Goal: Communication & Community: Answer question/provide support

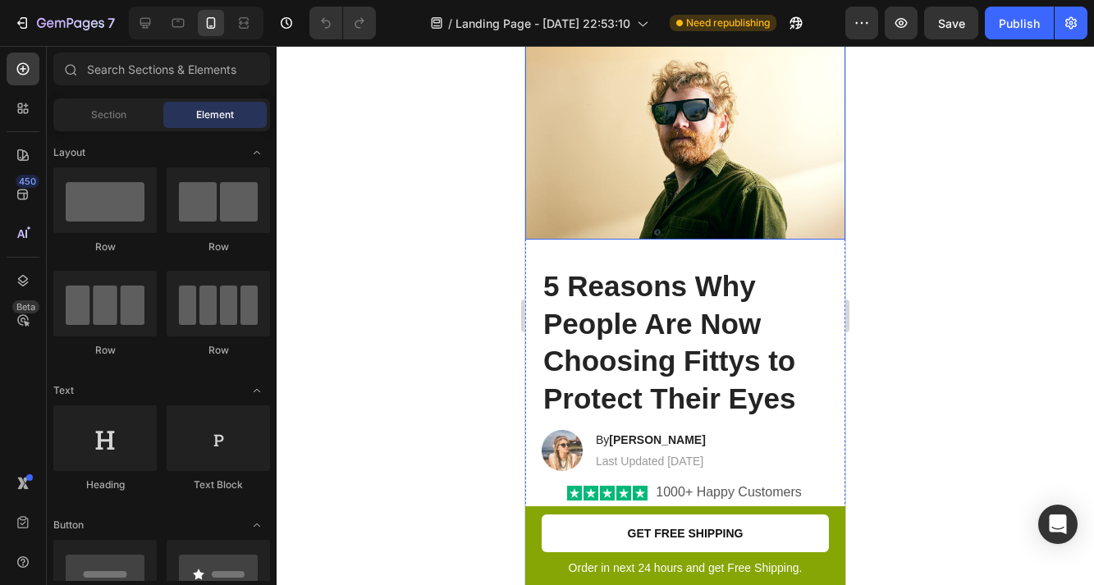
scroll to position [151, 0]
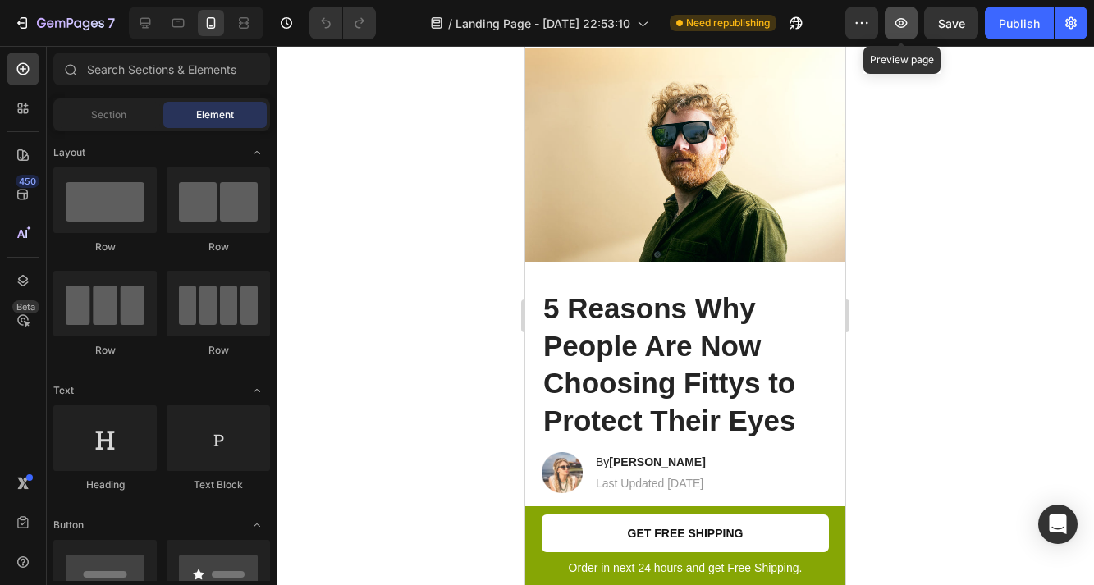
click at [904, 22] on icon "button" at bounding box center [901, 23] width 16 height 16
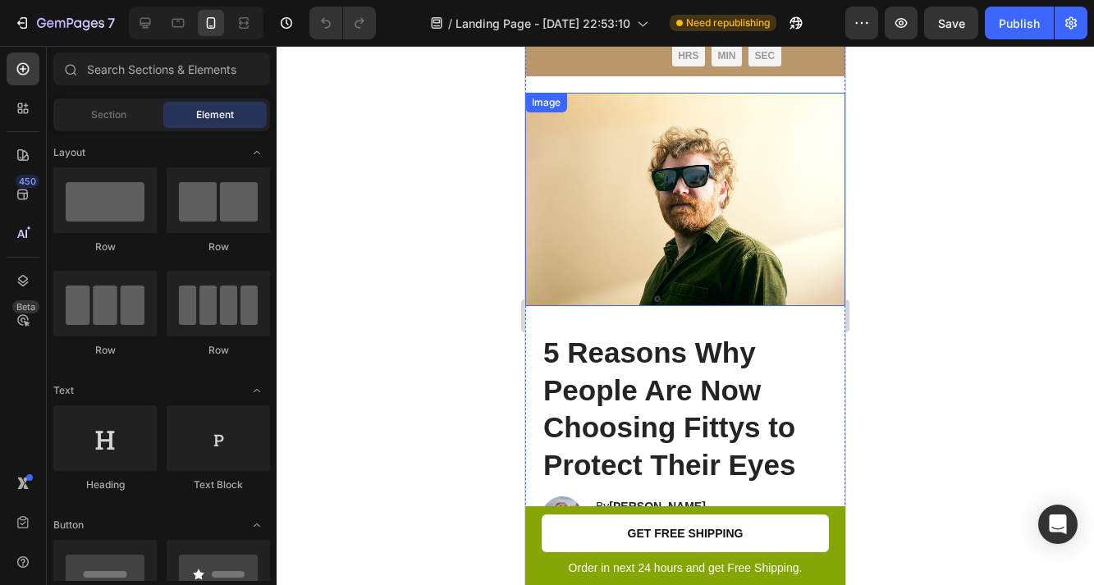
scroll to position [0, 0]
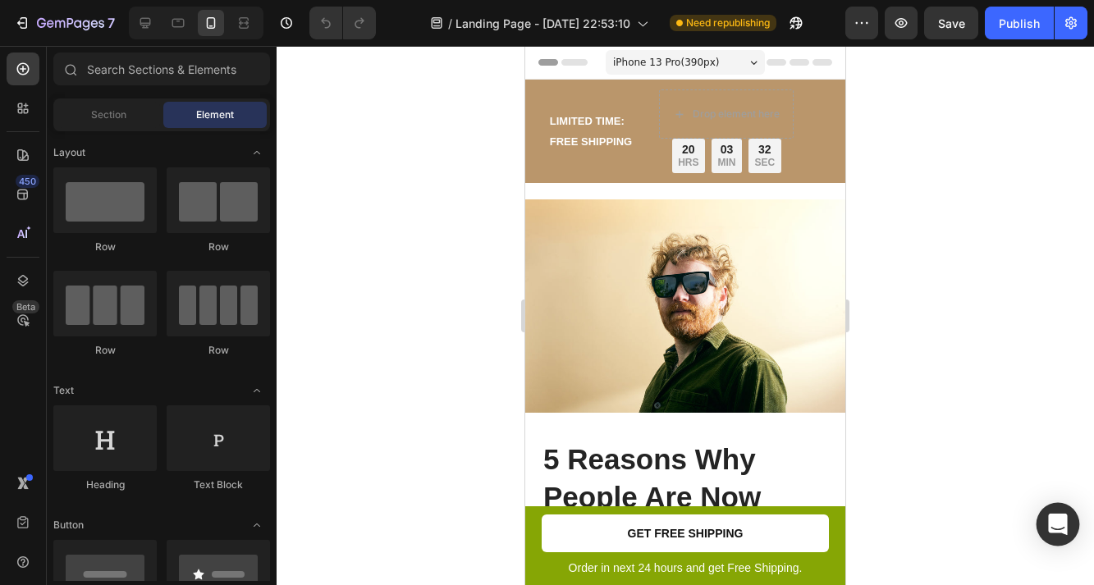
click at [1052, 512] on div "Open Intercom Messenger" at bounding box center [1059, 525] width 44 height 44
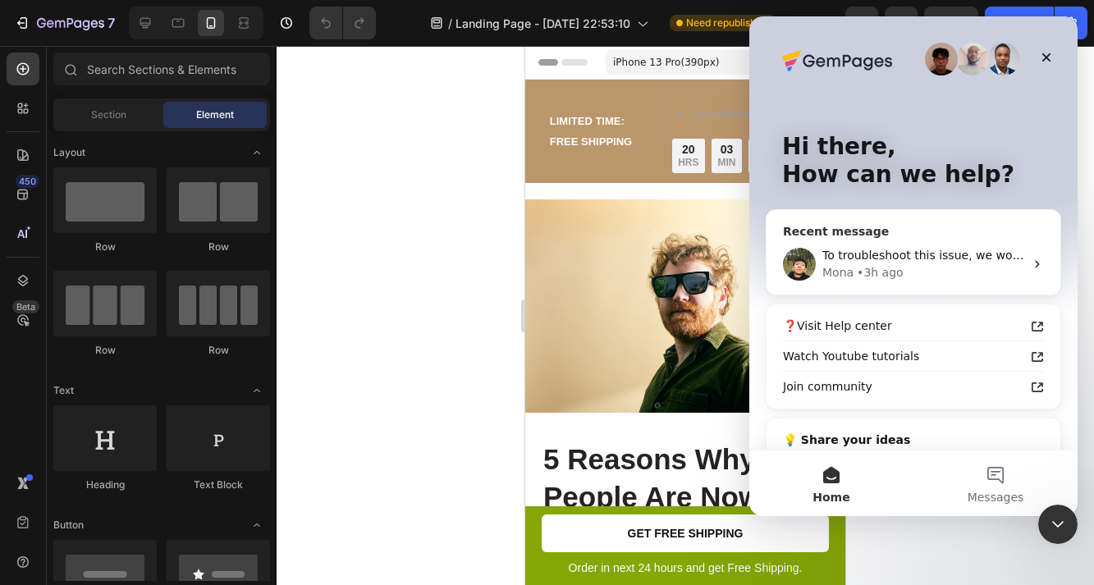
click at [913, 264] on div "[PERSON_NAME] • 3h ago" at bounding box center [924, 272] width 202 height 17
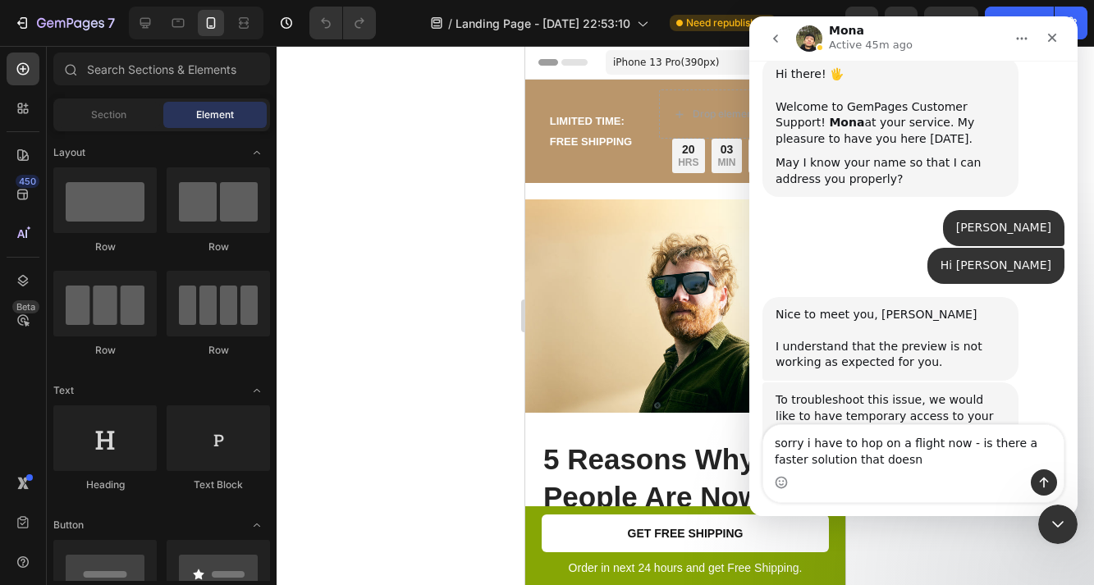
scroll to position [759, 0]
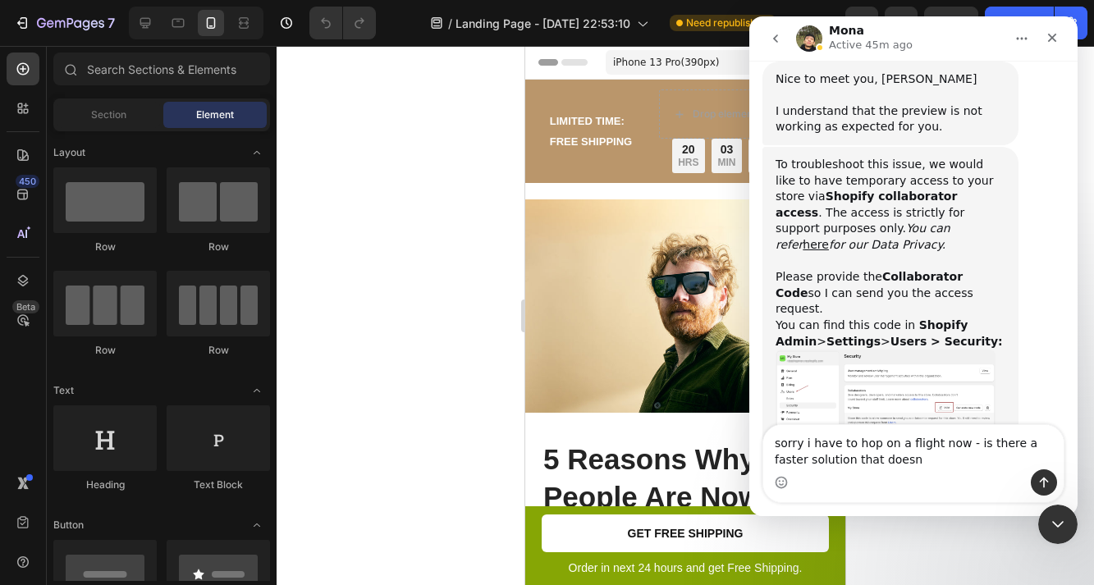
click at [874, 453] on textarea "sorry i have to hop on a flight now - is there a faster solution that doesn" at bounding box center [914, 447] width 301 height 44
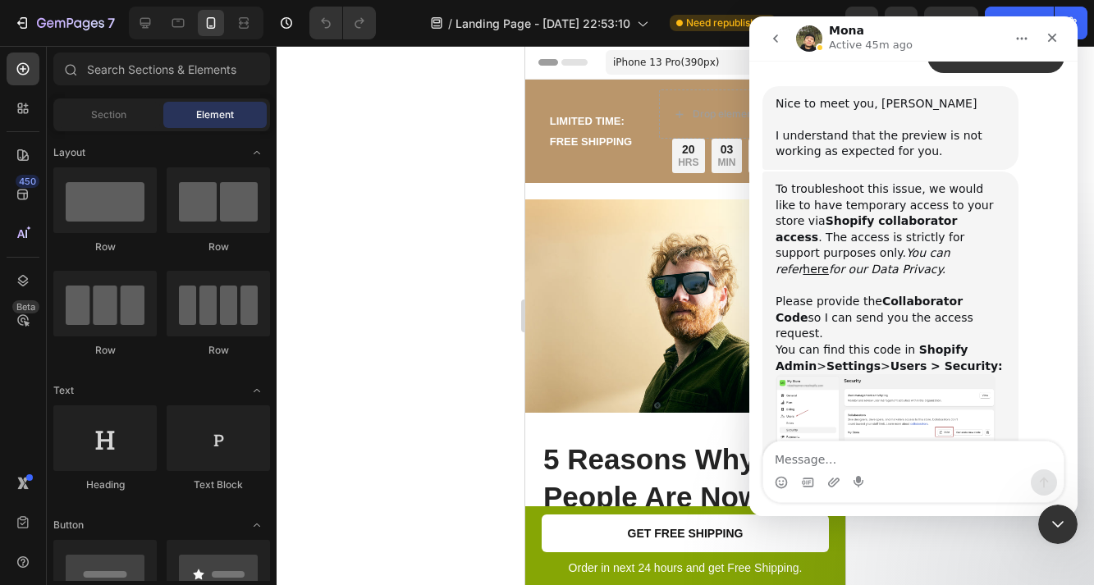
scroll to position [742, 0]
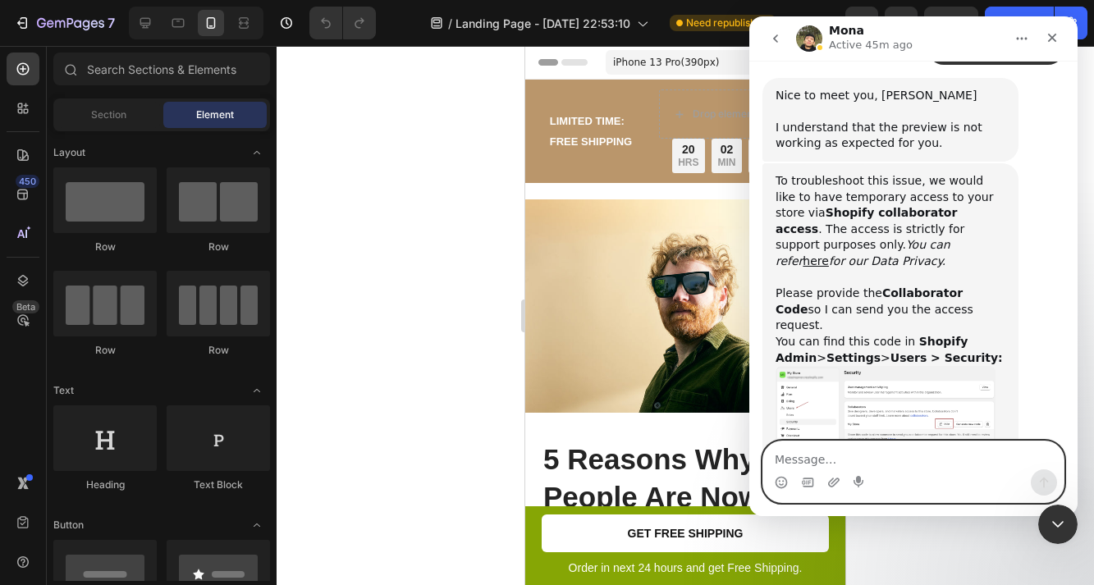
click at [891, 463] on textarea "Message…" at bounding box center [914, 456] width 301 height 28
type textarea "h"
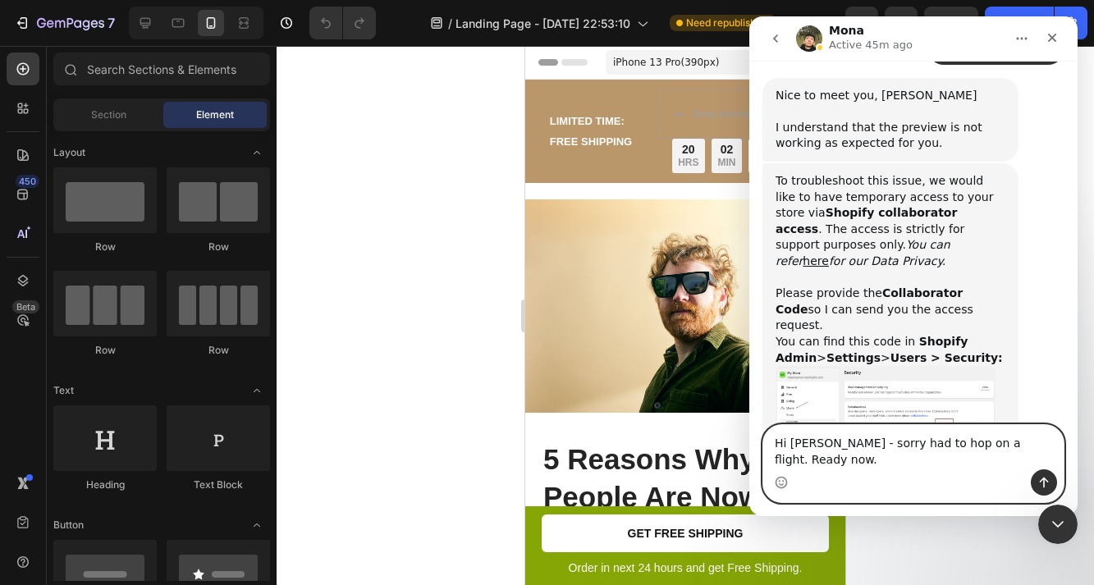
type textarea "Hi [PERSON_NAME] - sorry had to hop on a flight. Ready now."
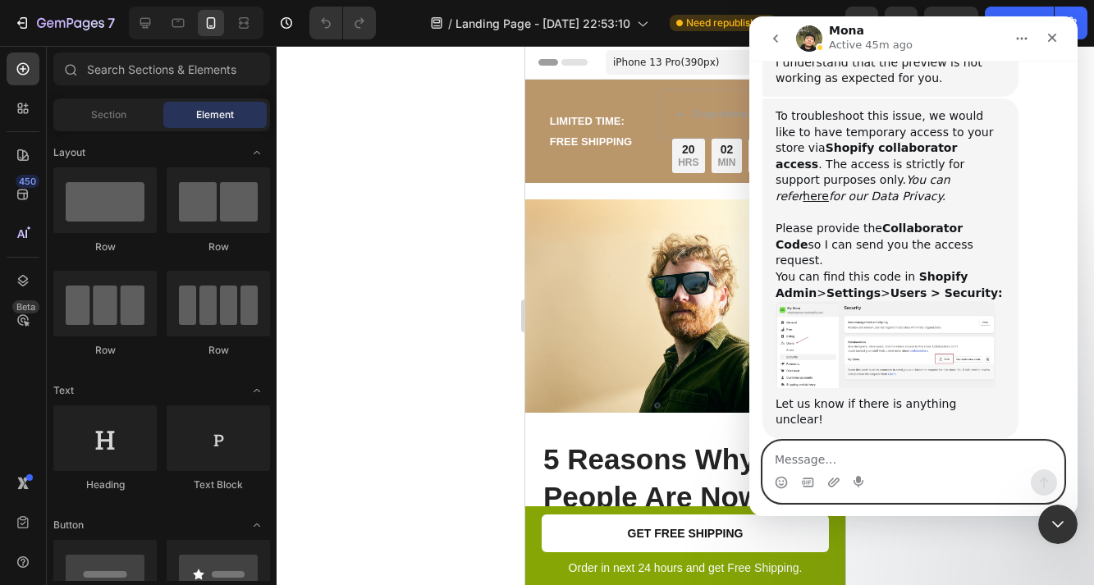
scroll to position [824, 0]
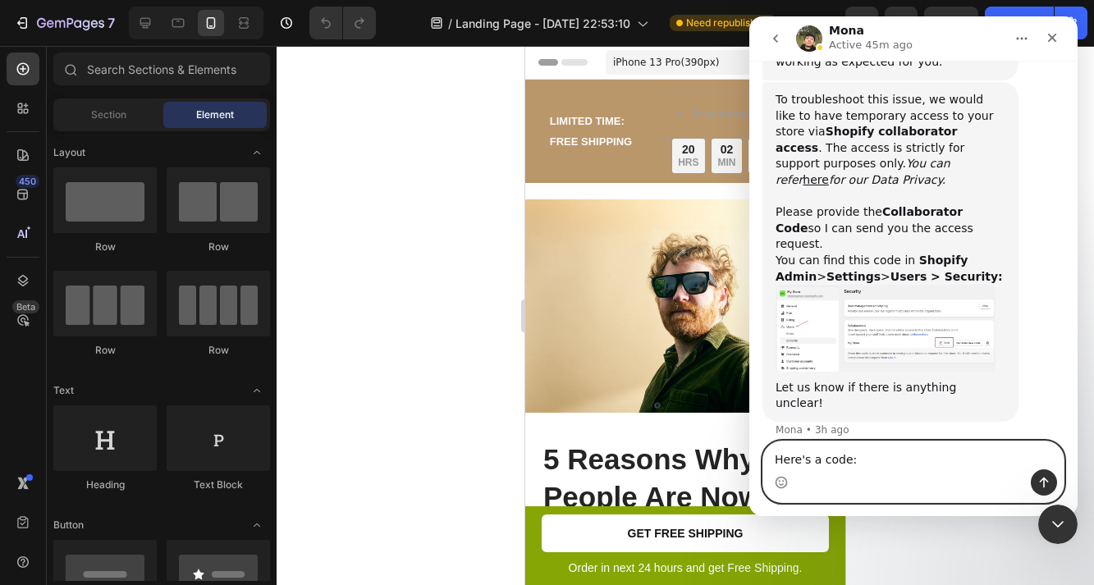
paste textarea "7752"
type textarea "Here's a code: 7752"
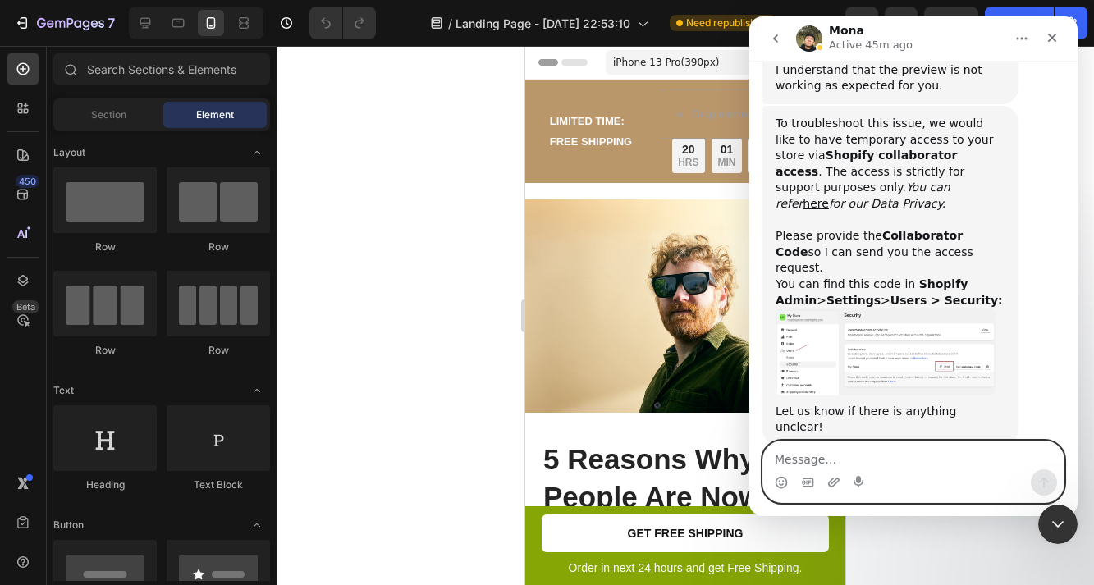
scroll to position [860, 0]
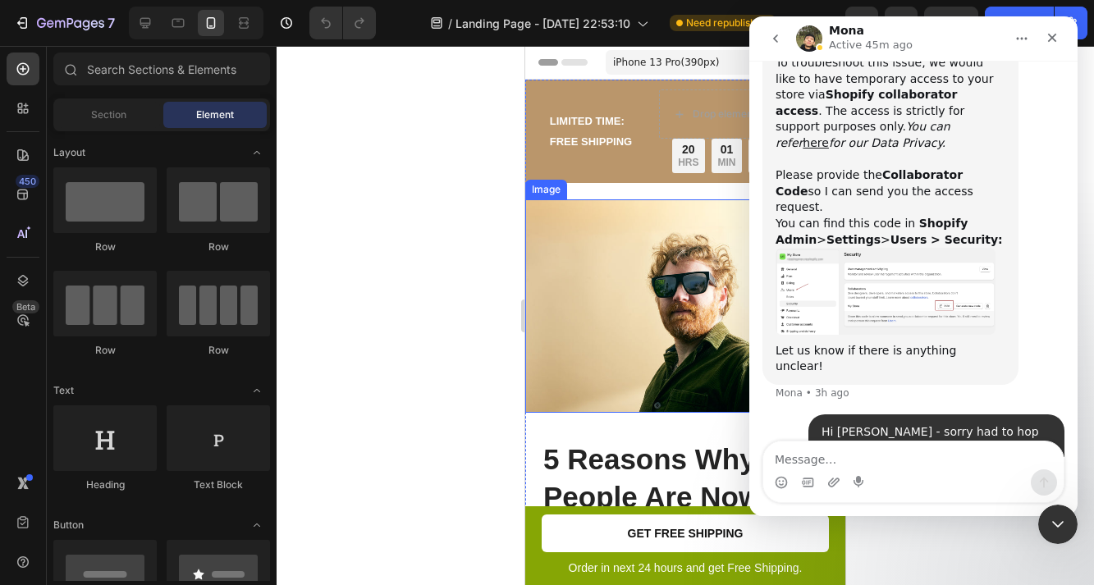
click at [470, 362] on div at bounding box center [686, 315] width 818 height 539
click at [1051, 36] on icon "Close" at bounding box center [1052, 38] width 9 height 9
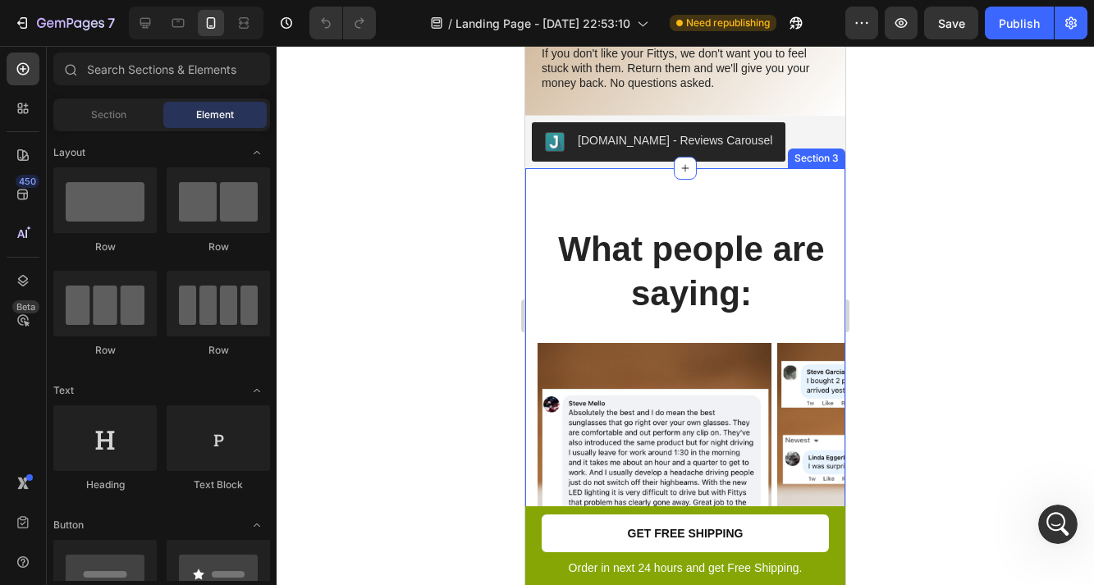
scroll to position [2703, 0]
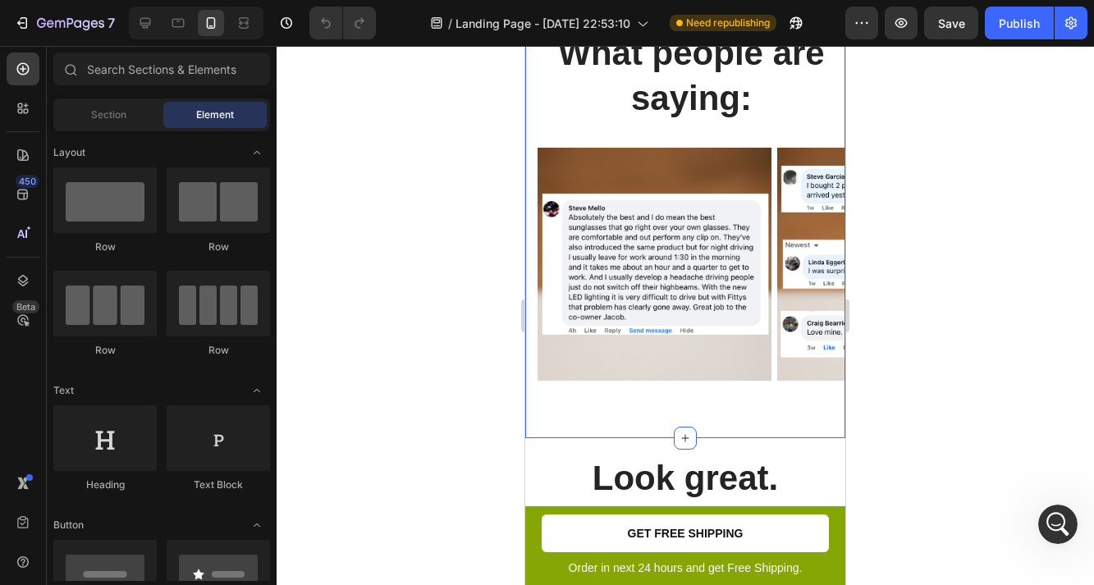
click at [718, 305] on img at bounding box center [655, 265] width 234 height 234
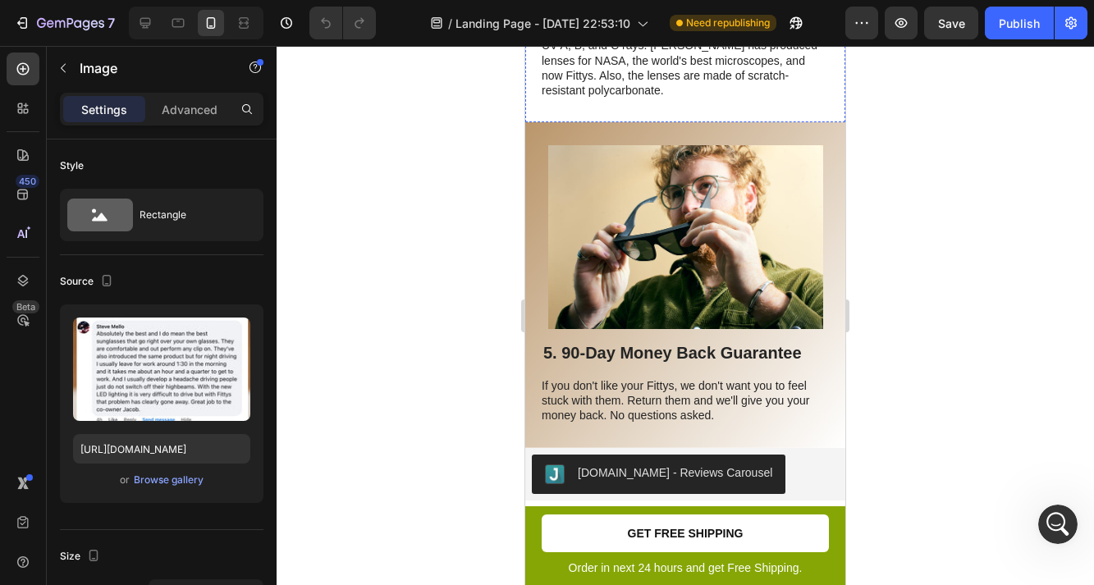
scroll to position [2278, 0]
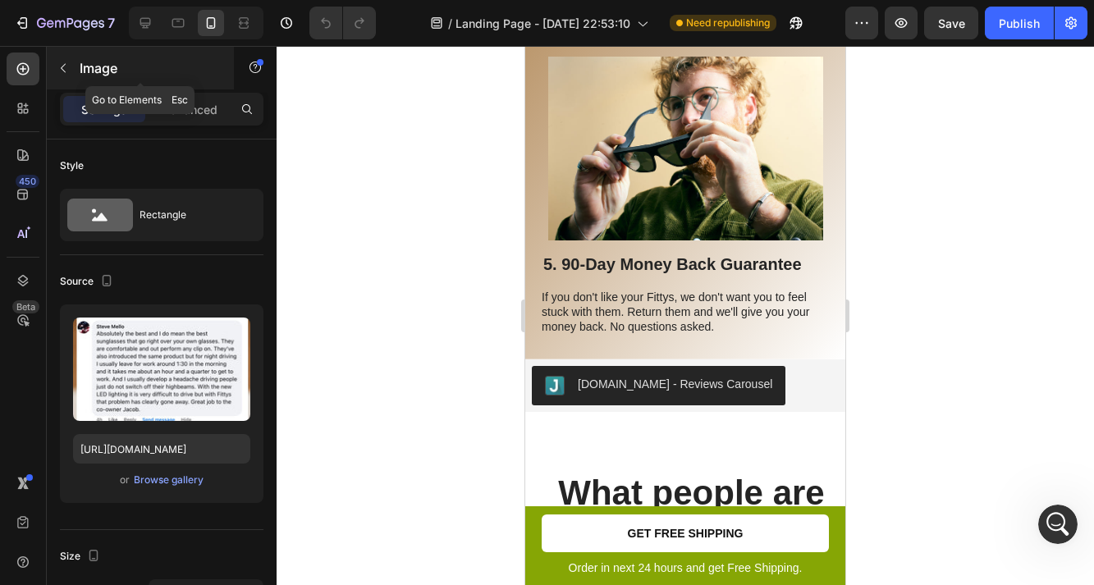
click at [64, 71] on icon "button" at bounding box center [63, 68] width 13 height 13
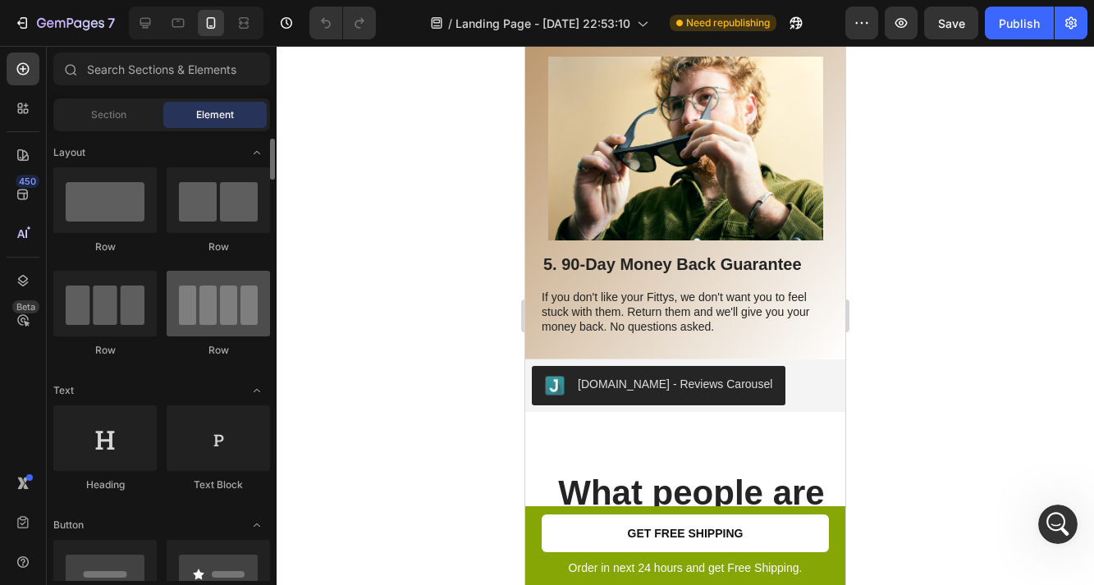
scroll to position [10, 0]
